Goal: Task Accomplishment & Management: Manage account settings

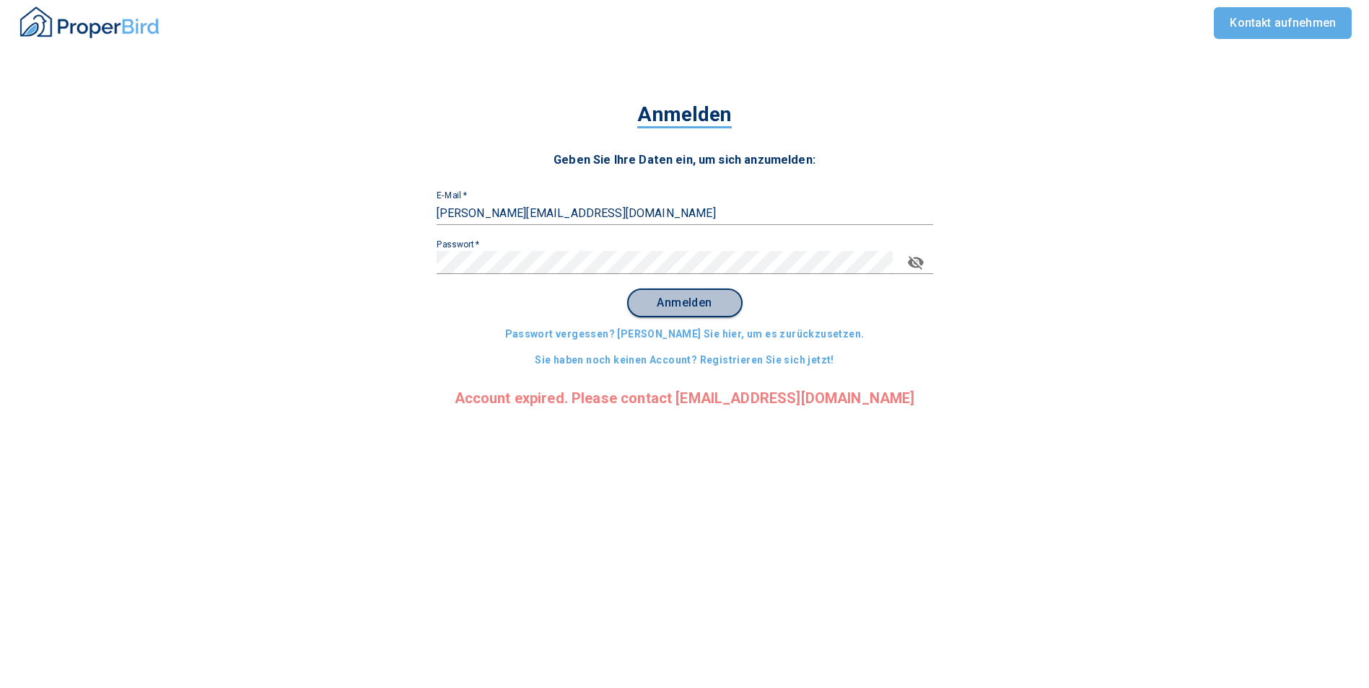
click at [699, 307] on span "Anmelden" at bounding box center [684, 303] width 89 height 13
click at [327, 263] on div "Anmelden Geben Sie Ihre Daten ein, um sich anzumelden: E-Mail   * [PERSON_NAME]…" at bounding box center [684, 254] width 1369 height 365
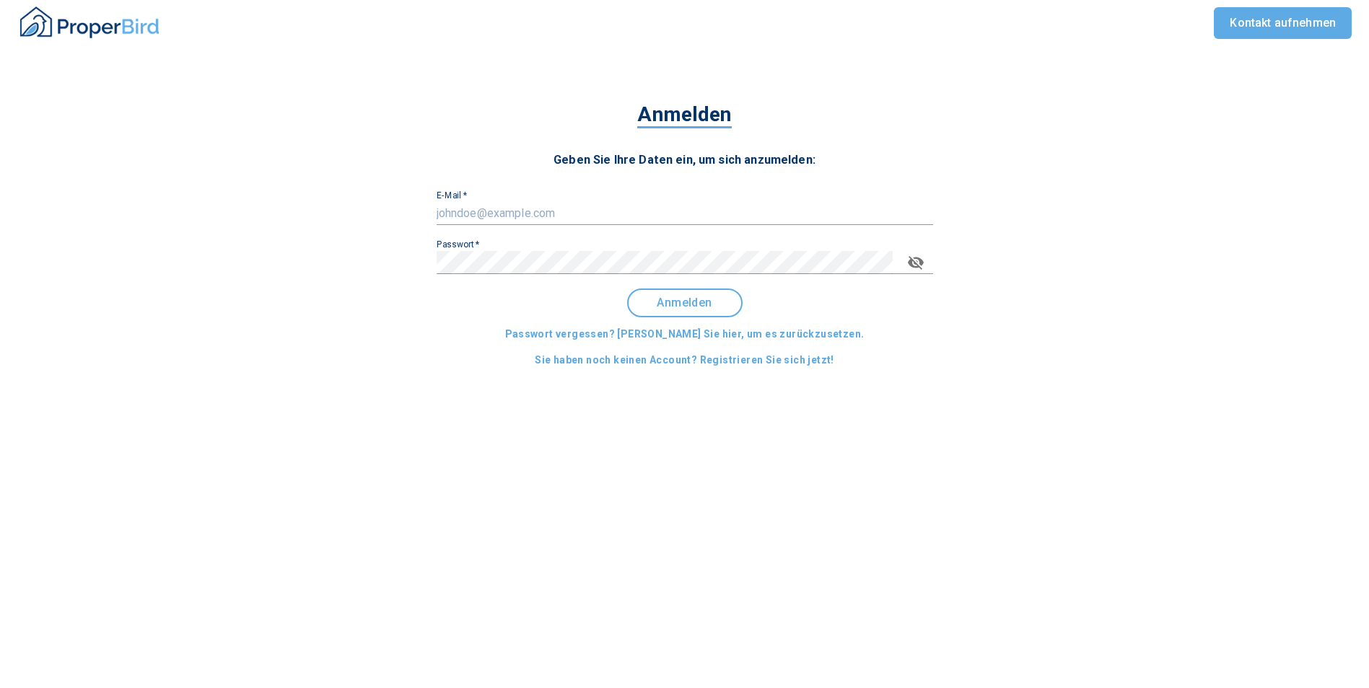
click at [488, 211] on input "E-Mail   *" at bounding box center [685, 213] width 496 height 23
type input "[PERSON_NAME][EMAIL_ADDRESS][DOMAIN_NAME]"
click at [683, 294] on button "Anmelden" at bounding box center [684, 303] width 115 height 29
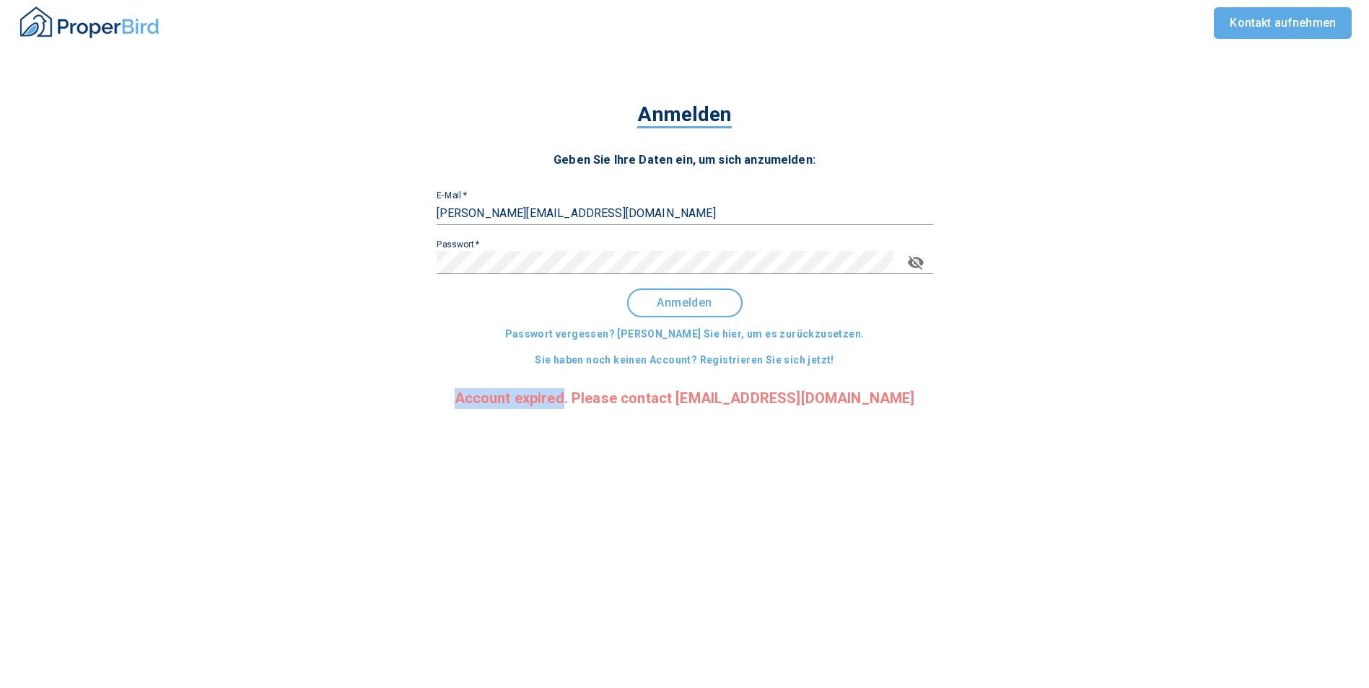
drag, startPoint x: 480, startPoint y: 404, endPoint x: 615, endPoint y: 399, distance: 135.7
click at [615, 399] on div "Anmelden Geben Sie Ihre Daten ein, um sich anzumelden: E-Mail   * [PERSON_NAME]…" at bounding box center [684, 255] width 621 height 336
copy p "Account expired"
